Goal: Task Accomplishment & Management: Complete application form

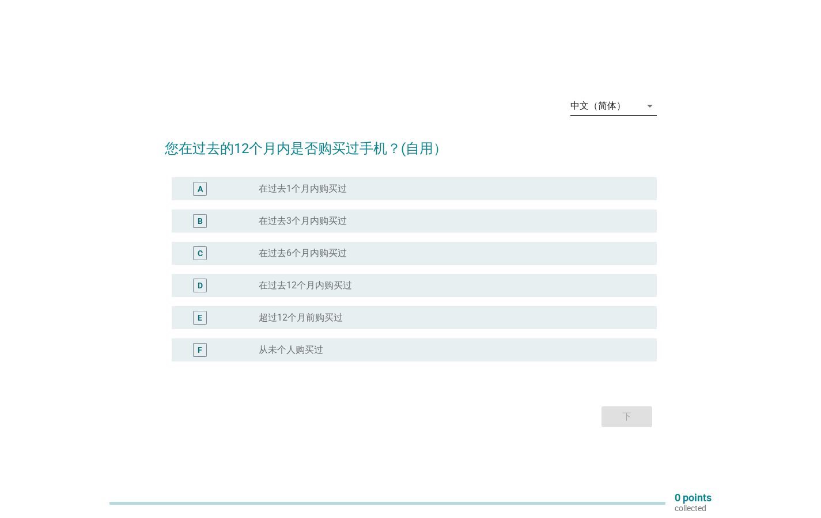
click at [635, 109] on div "中文（简体）" at bounding box center [605, 106] width 70 height 18
click at [621, 152] on div "Bahasa Melayu" at bounding box center [614, 143] width 68 height 28
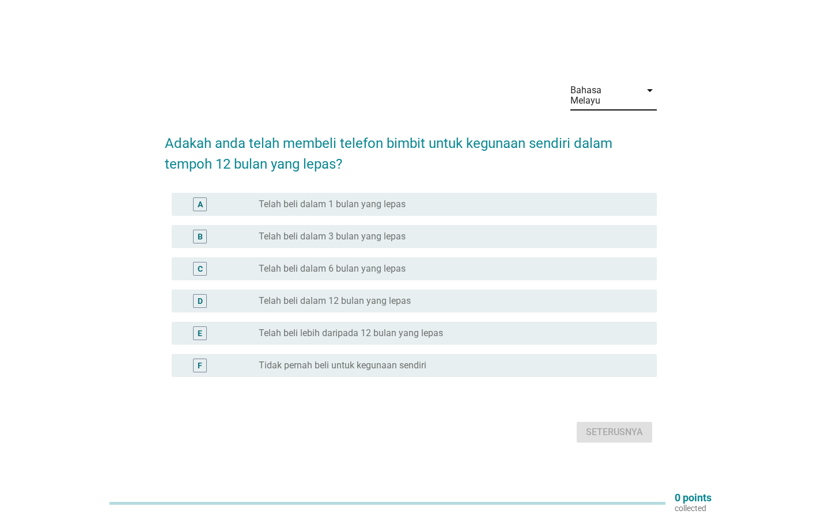
click at [314, 334] on div "radio_button_unchecked Telah beli lebih daripada 12 bulan yang lepas" at bounding box center [453, 334] width 389 height 14
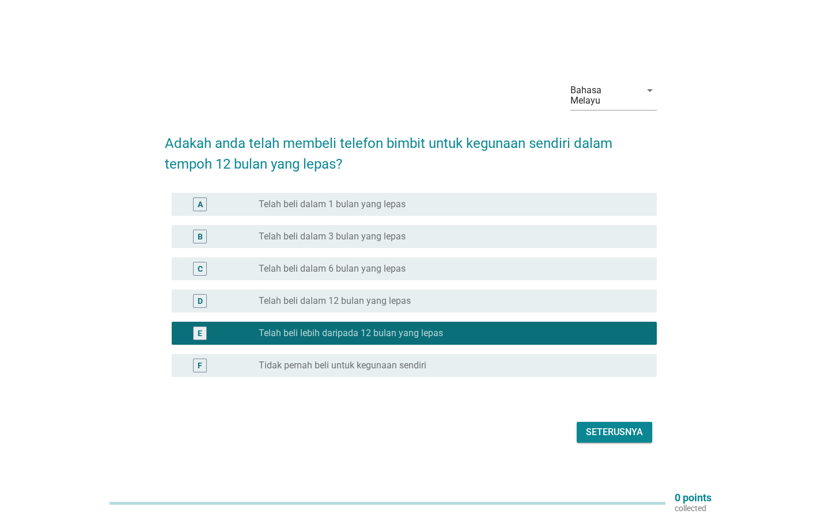
click at [609, 427] on div "Seterusnya" at bounding box center [614, 433] width 57 height 14
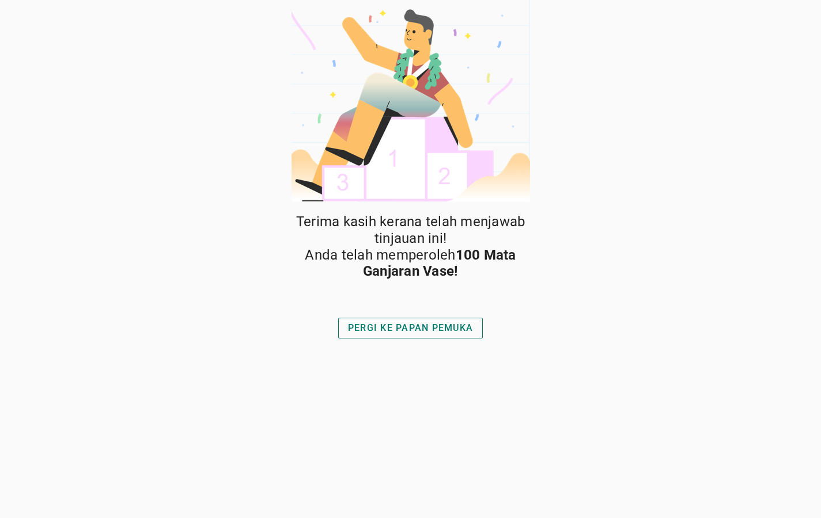
click at [412, 325] on div "PERGI KE PAPAN PEMUKA" at bounding box center [410, 328] width 125 height 14
